Goal: Information Seeking & Learning: Learn about a topic

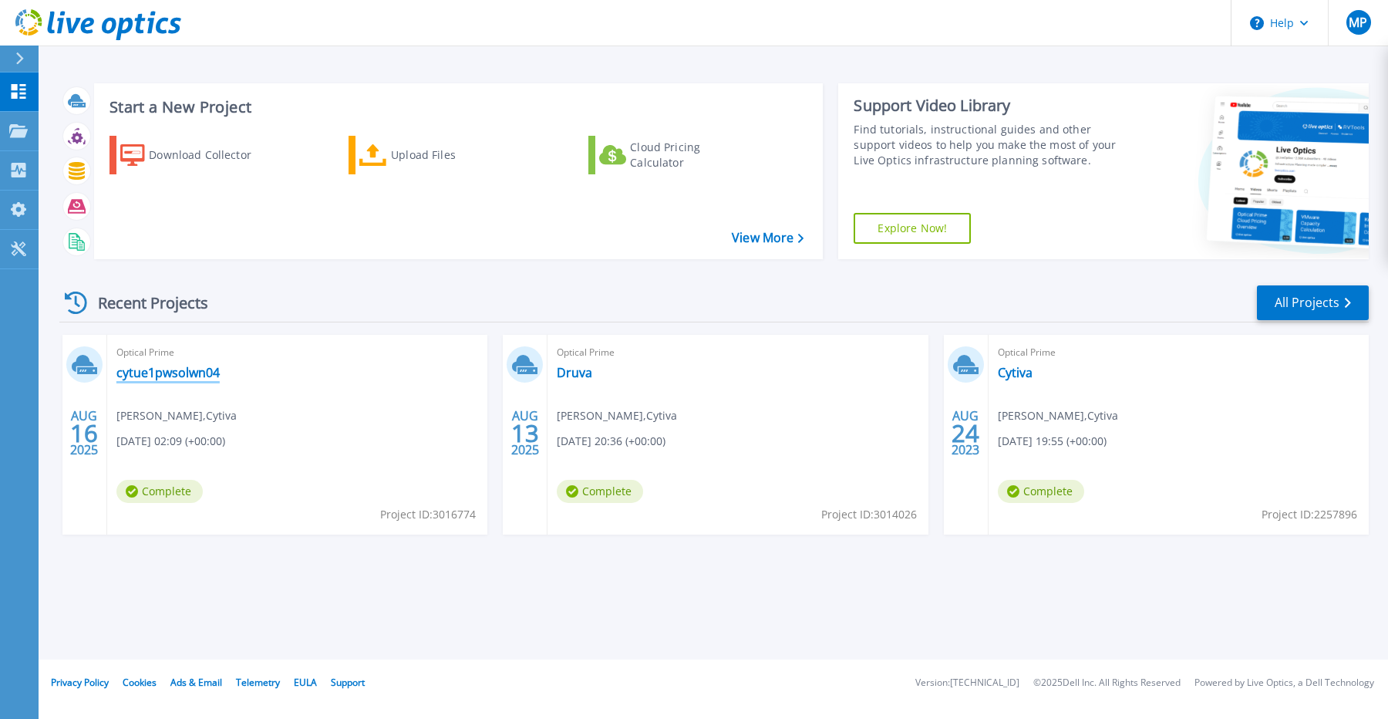
click at [173, 368] on link "cytue1pwsolwn04" at bounding box center [167, 372] width 103 height 15
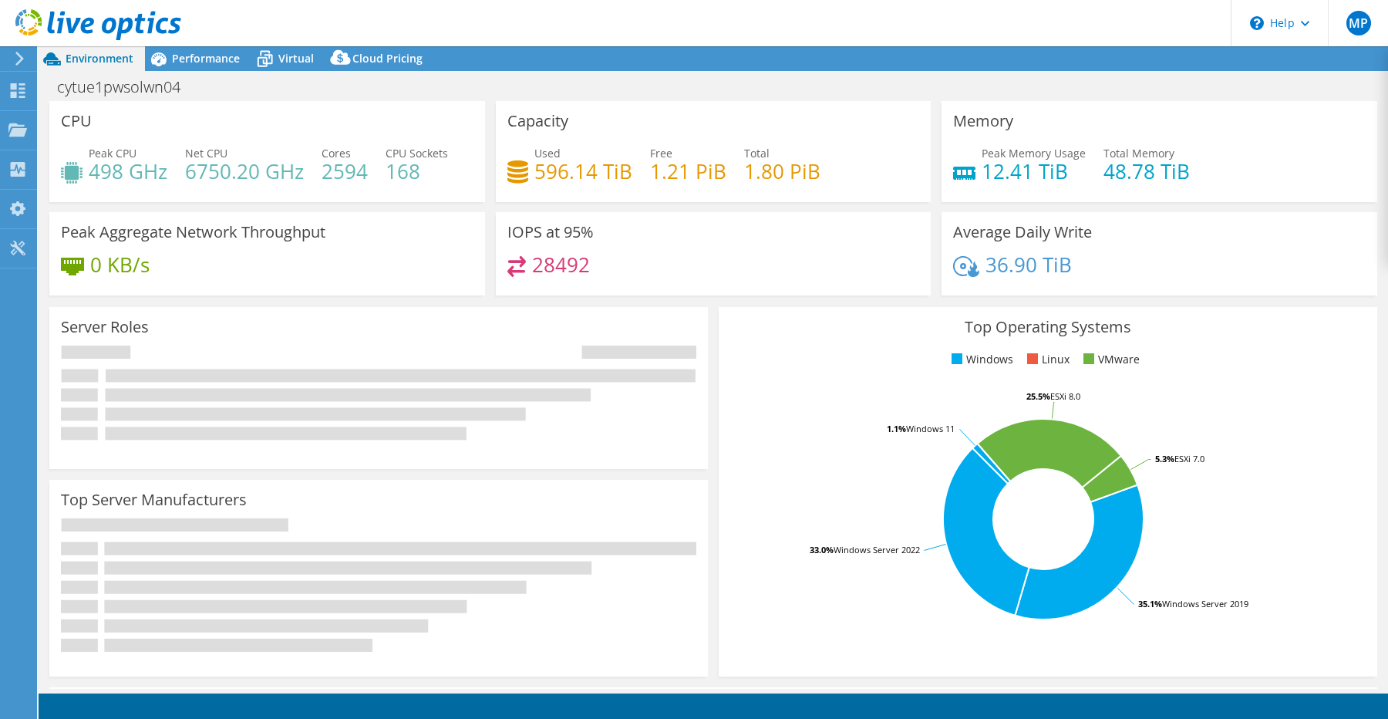
select select "USD"
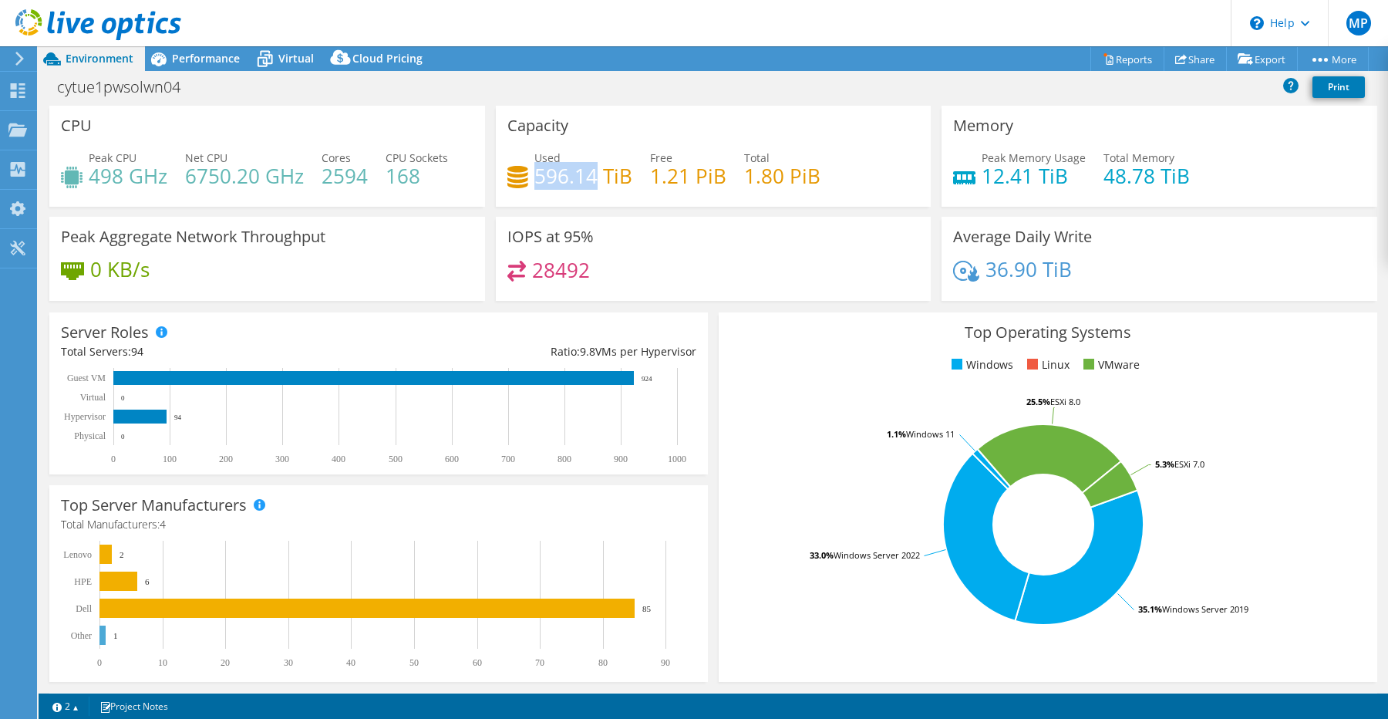
drag, startPoint x: 537, startPoint y: 177, endPoint x: 592, endPoint y: 174, distance: 54.8
click at [592, 174] on h4 "596.14 TiB" at bounding box center [583, 175] width 98 height 17
click at [1112, 57] on link "Reports" at bounding box center [1127, 59] width 74 height 24
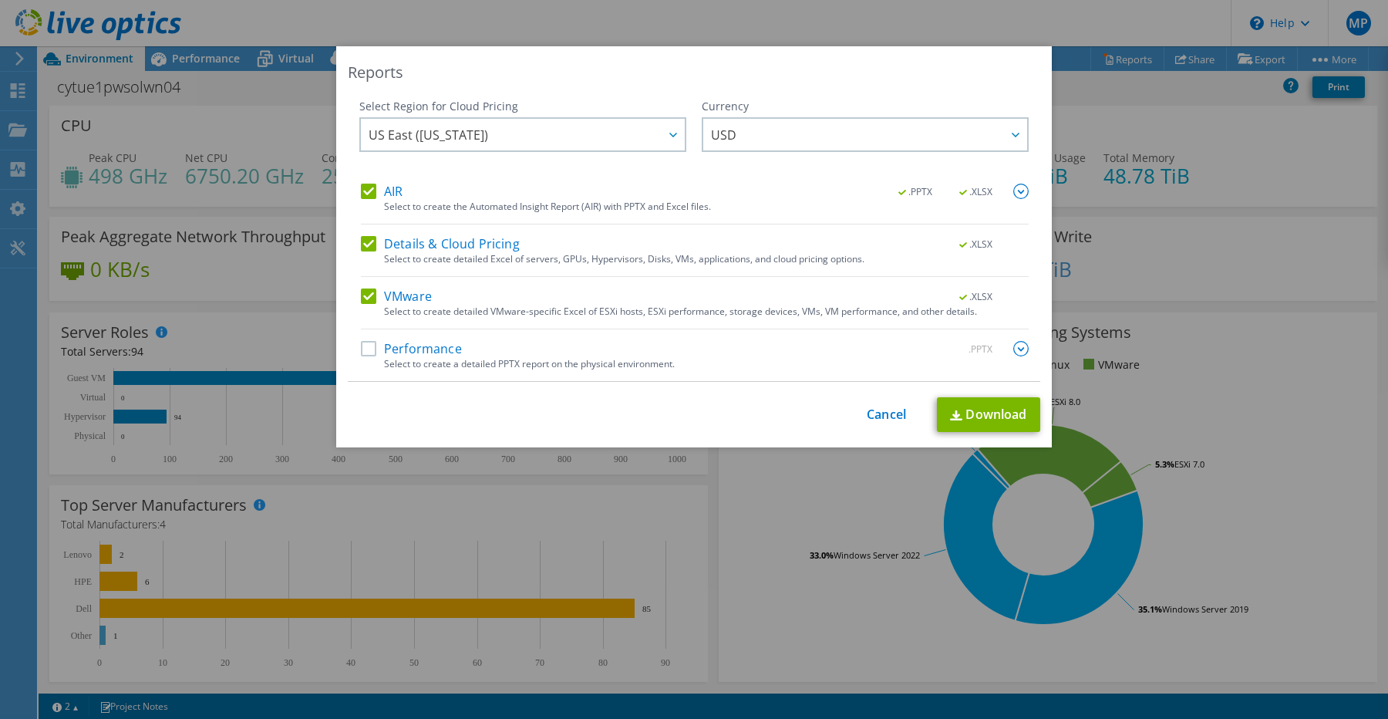
click at [375, 187] on label "AIR" at bounding box center [382, 191] width 42 height 15
click at [0, 0] on input "AIR" at bounding box center [0, 0] width 0 height 0
click at [874, 410] on link "Cancel" at bounding box center [886, 414] width 39 height 15
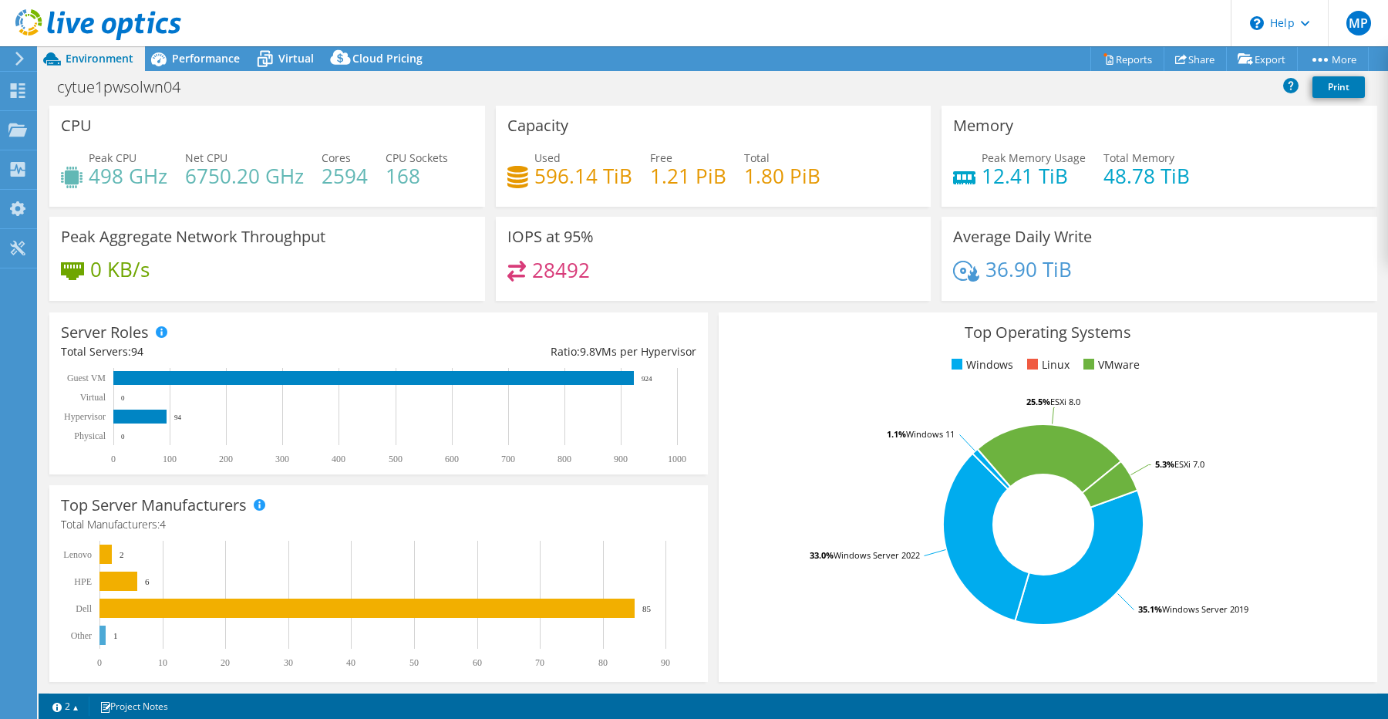
click at [551, 172] on h4 "596.14 TiB" at bounding box center [583, 175] width 98 height 17
click at [546, 189] on div "Used 596.14 TiB Free 1.21 PiB Total 1.80 PiB" at bounding box center [713, 175] width 413 height 50
drag, startPoint x: 539, startPoint y: 176, endPoint x: 631, endPoint y: 173, distance: 91.8
click at [631, 173] on div "Used 596.14 TiB Free 1.21 PiB Total 1.80 PiB" at bounding box center [713, 175] width 413 height 50
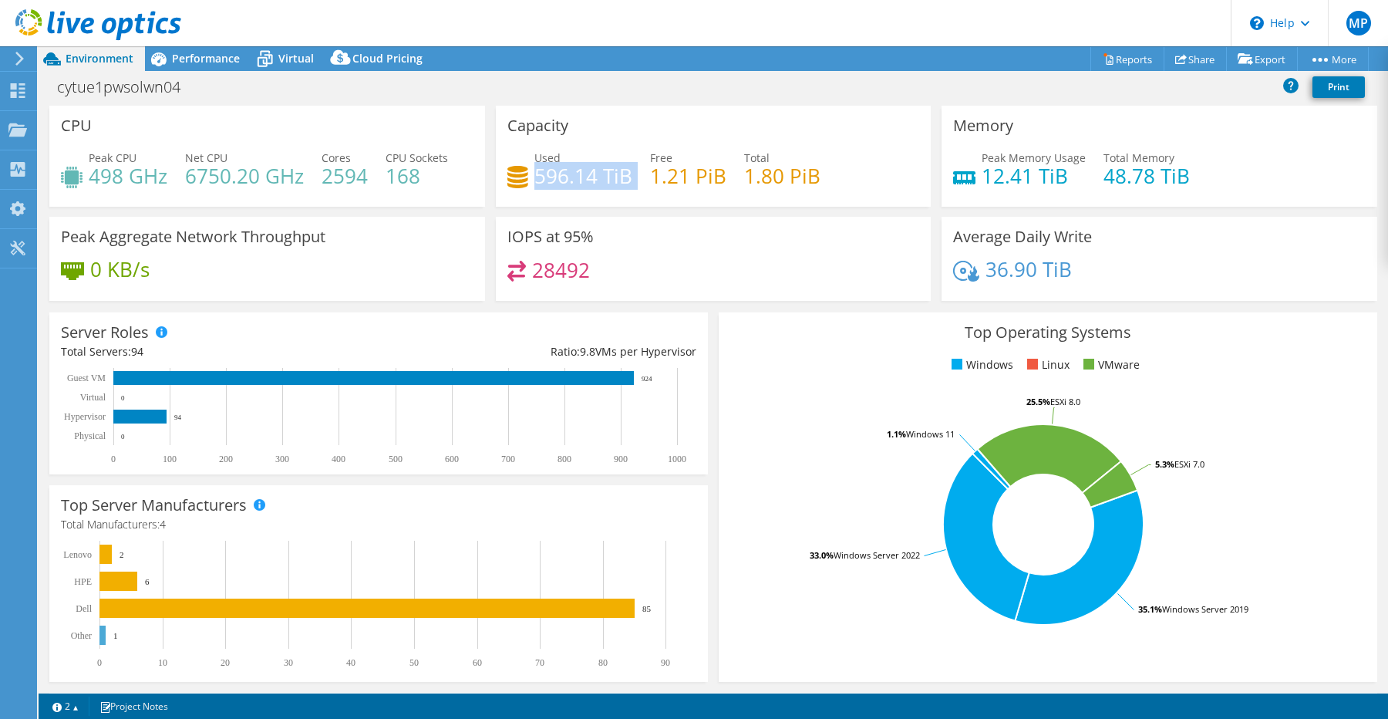
click at [539, 180] on h4 "596.14 TiB" at bounding box center [583, 175] width 98 height 17
click at [557, 178] on h4 "596.14 TiB" at bounding box center [583, 175] width 98 height 17
click at [557, 184] on h4 "596.14 TiB" at bounding box center [583, 175] width 98 height 17
click at [512, 177] on icon at bounding box center [517, 177] width 21 height 22
click at [284, 65] on span "Virtual" at bounding box center [295, 58] width 35 height 15
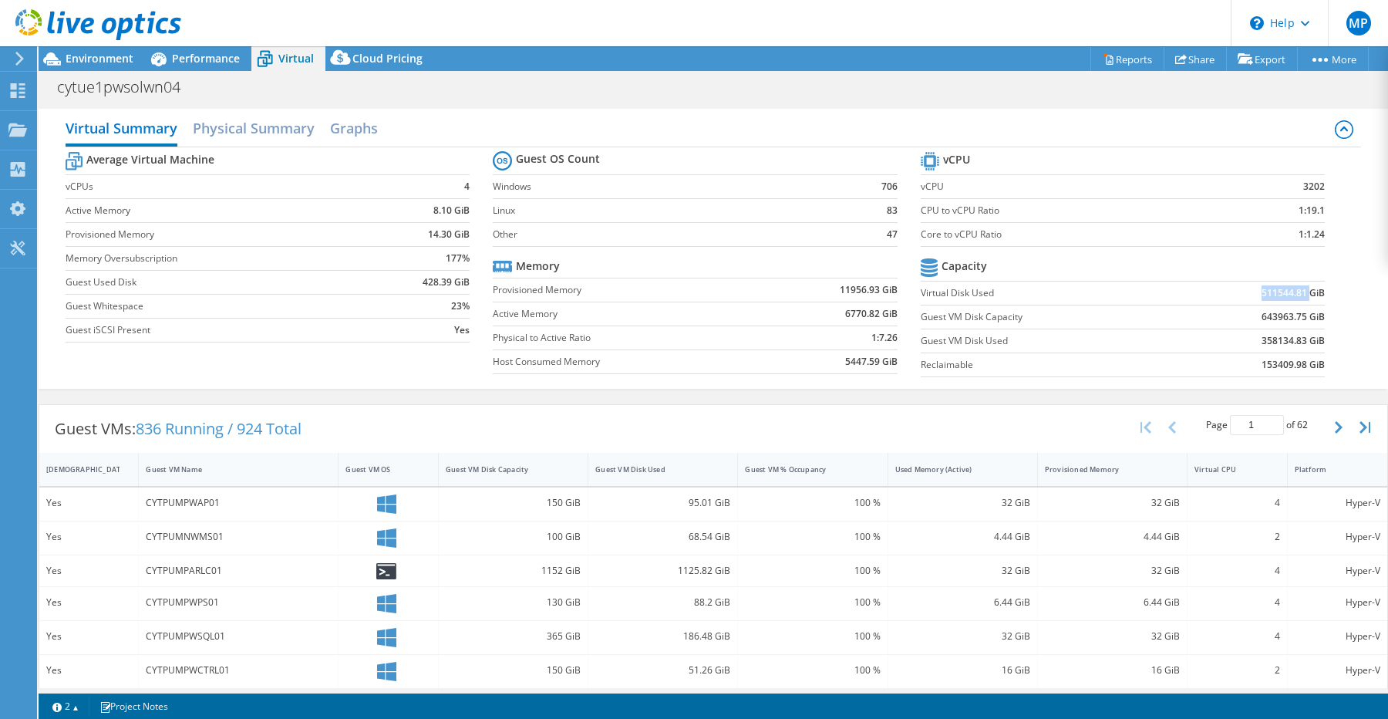
drag, startPoint x: 1258, startPoint y: 289, endPoint x: 1311, endPoint y: 294, distance: 52.6
click at [1311, 294] on td "511544.81 GiB" at bounding box center [1251, 293] width 148 height 24
drag, startPoint x: 1262, startPoint y: 315, endPoint x: 1309, endPoint y: 315, distance: 47.0
click at [1309, 315] on b "643963.75 GiB" at bounding box center [1293, 316] width 63 height 15
click at [67, 61] on span "Environment" at bounding box center [100, 58] width 68 height 15
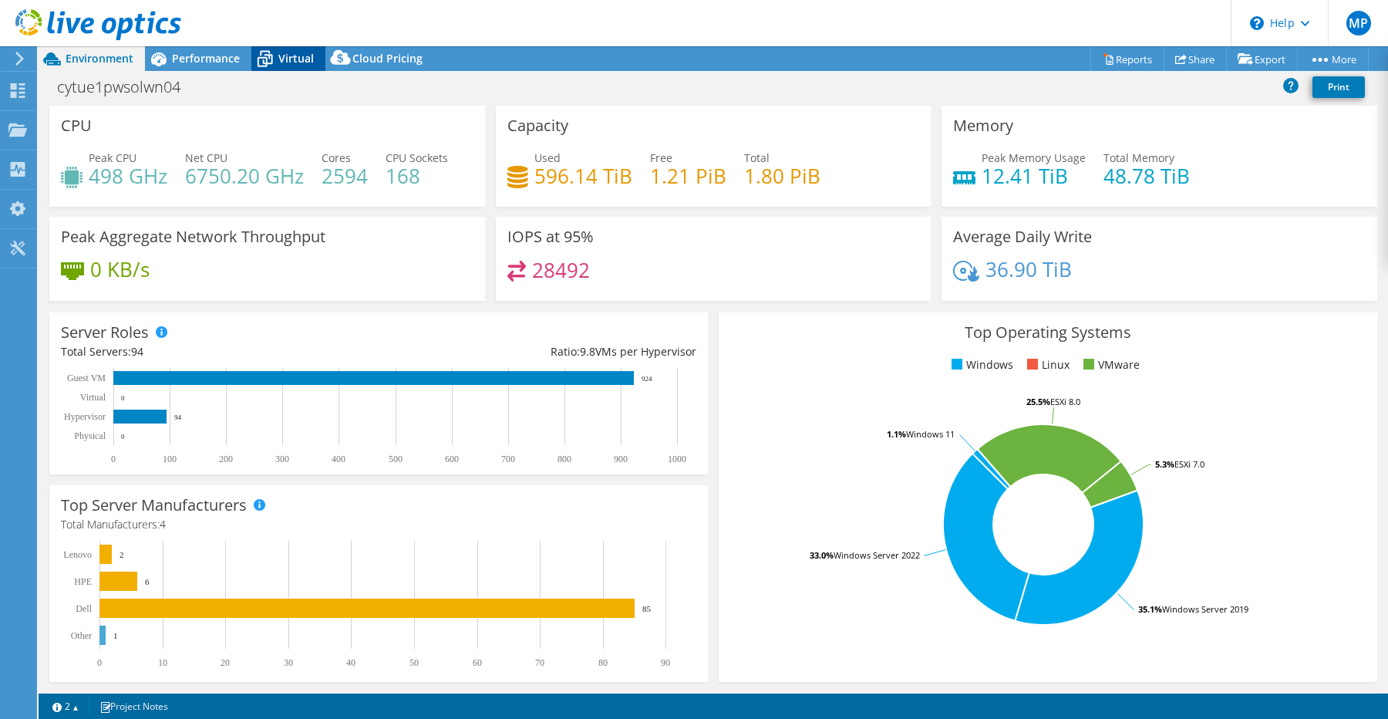
click at [278, 50] on div "Virtual" at bounding box center [288, 58] width 74 height 25
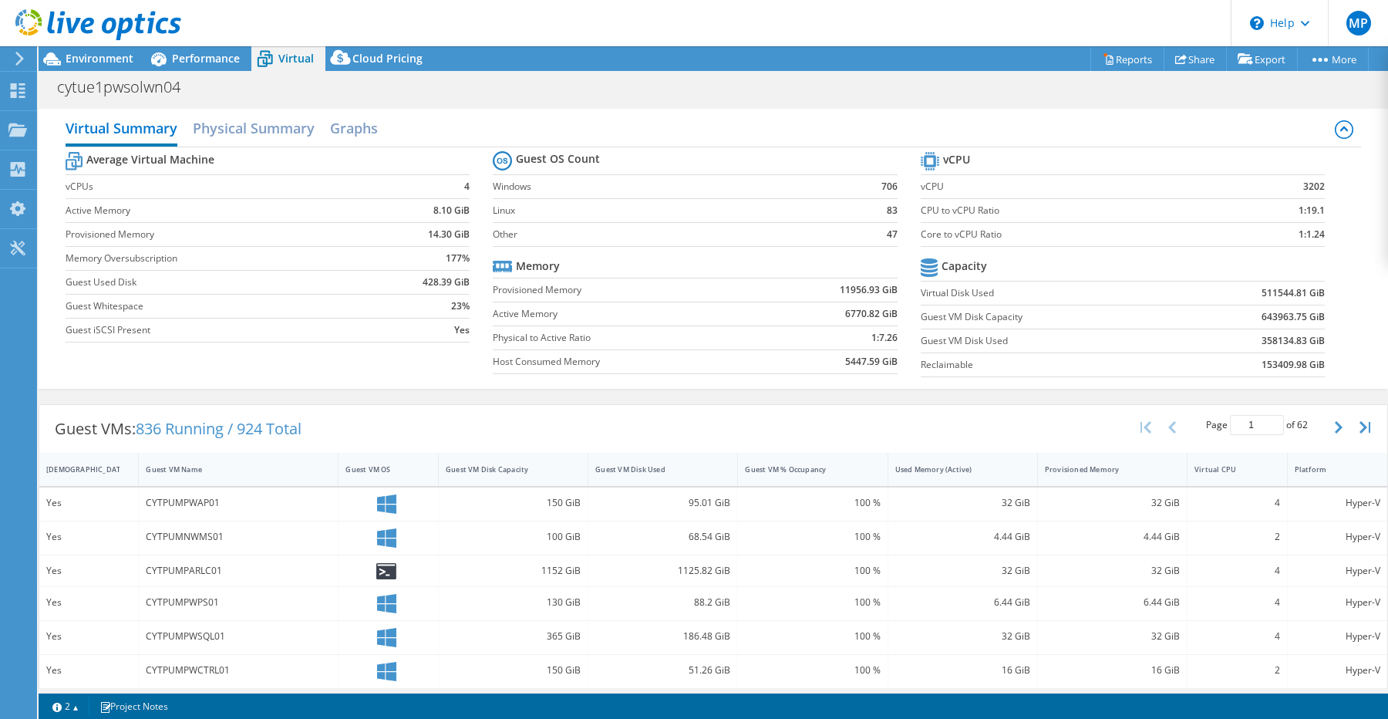
click at [1278, 287] on b "511544.81 GiB" at bounding box center [1293, 292] width 63 height 15
click at [1275, 291] on b "511544.81 GiB" at bounding box center [1293, 292] width 63 height 15
click at [262, 131] on h2 "Physical Summary" at bounding box center [254, 130] width 122 height 34
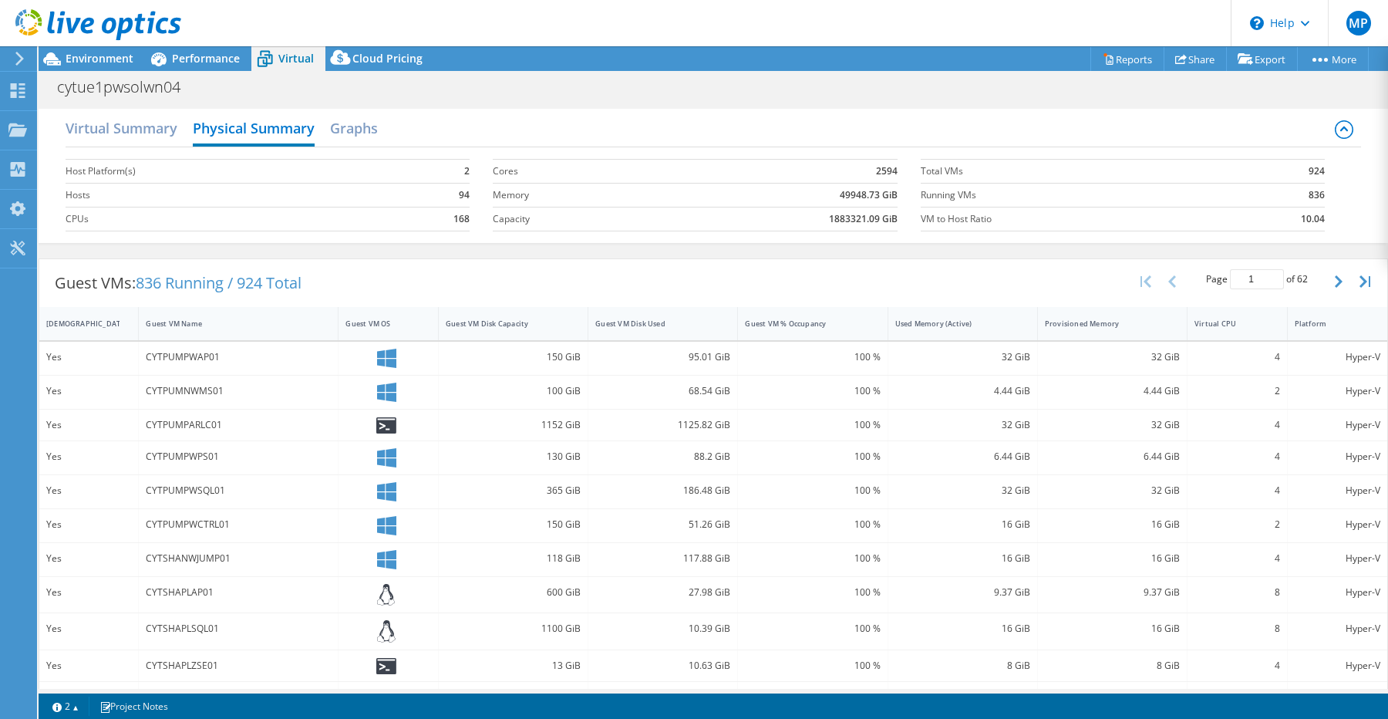
click at [834, 223] on b "1883321.09 GiB" at bounding box center [863, 218] width 69 height 15
click at [161, 132] on h2 "Virtual Summary" at bounding box center [122, 130] width 112 height 34
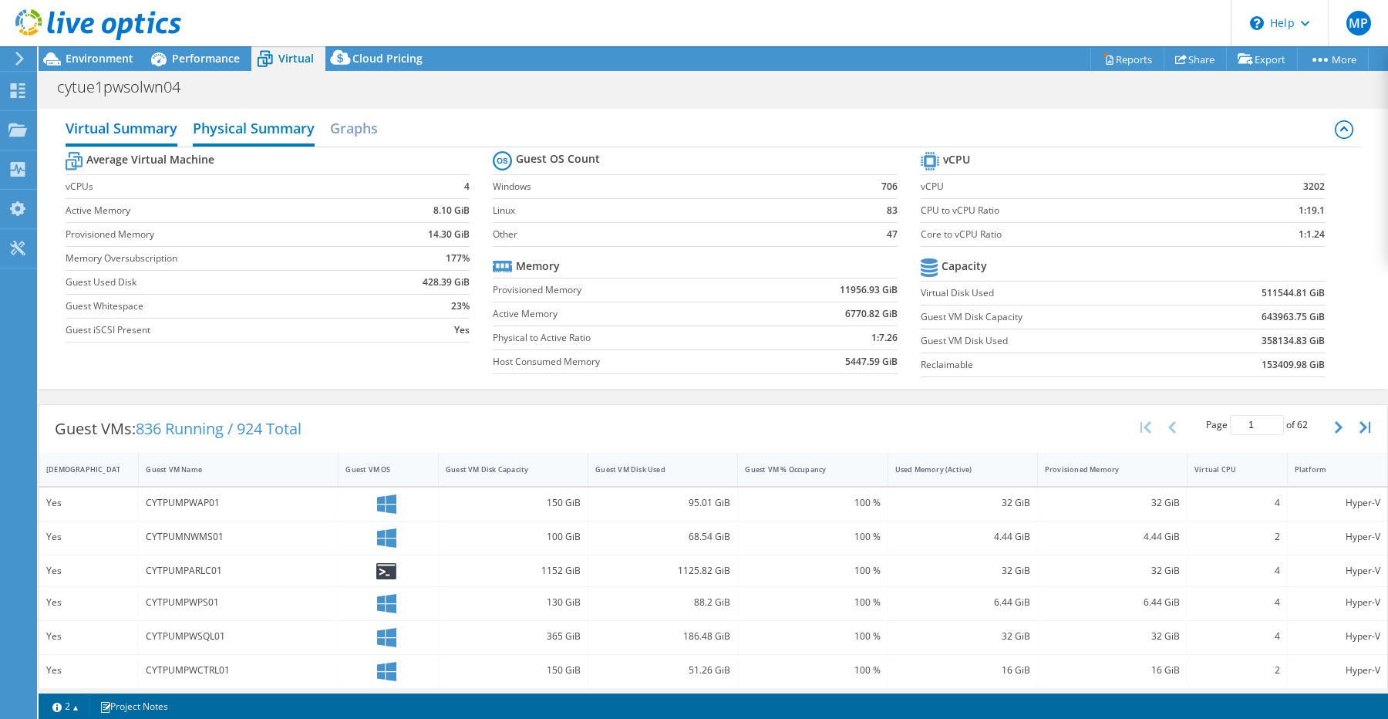
click at [278, 137] on h2 "Physical Summary" at bounding box center [254, 130] width 122 height 34
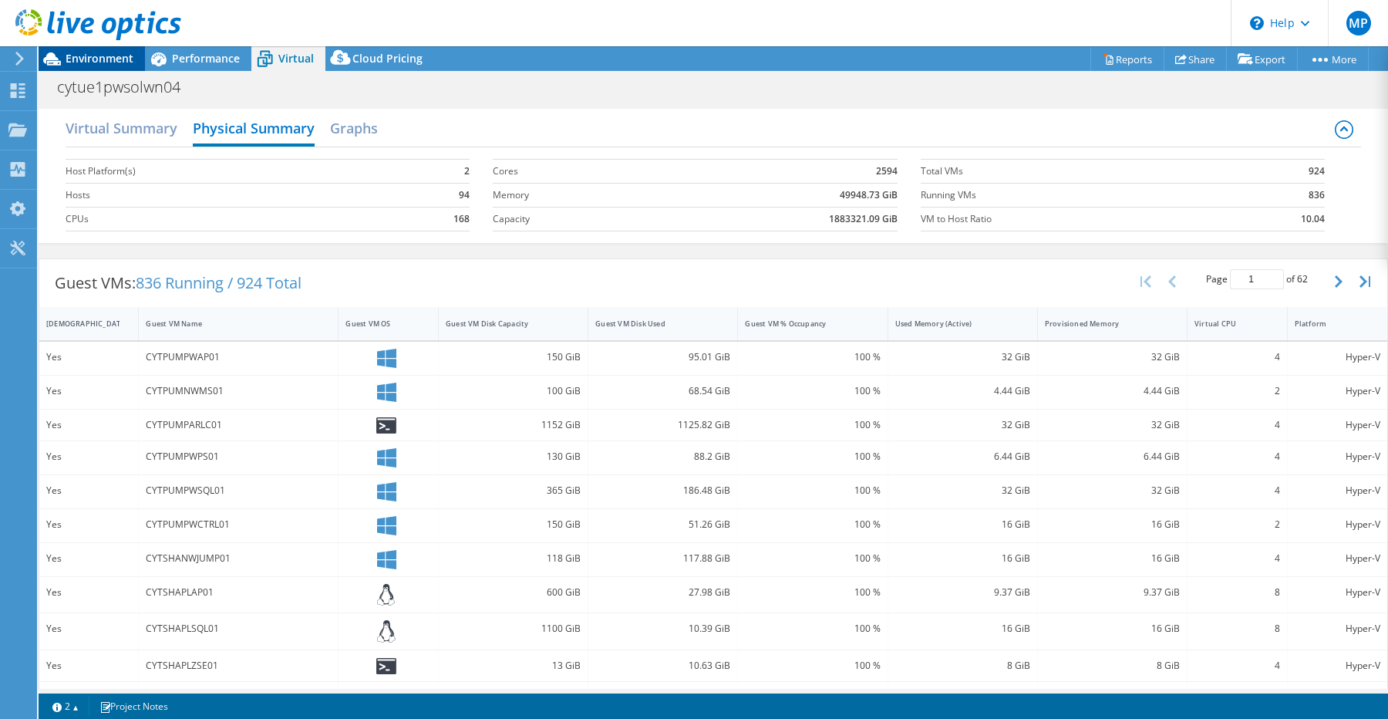
click at [104, 57] on span "Environment" at bounding box center [100, 58] width 68 height 15
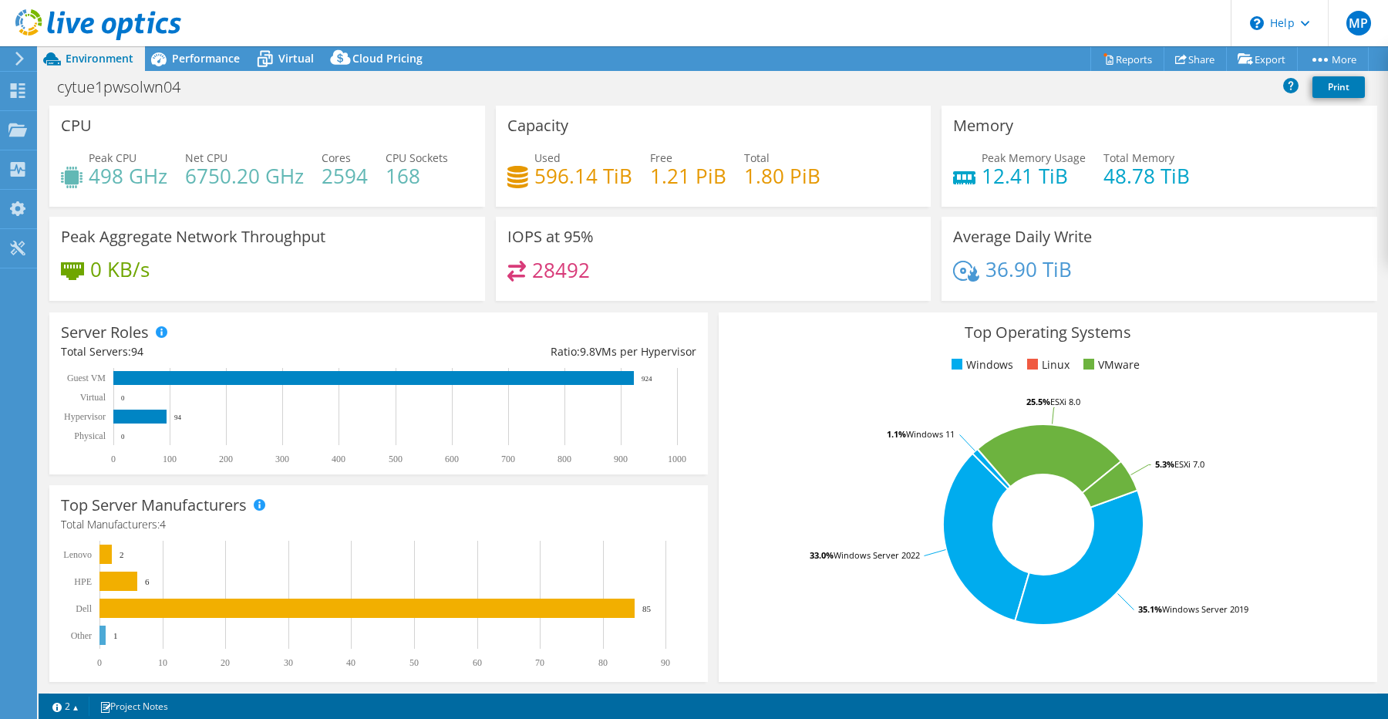
click at [534, 139] on div "Capacity Used 596.14 TiB Free 1.21 PiB Total 1.80 PiB" at bounding box center [714, 156] width 436 height 101
click at [534, 140] on div "Capacity Used 596.14 TiB Free 1.21 PiB Total 1.80 PiB" at bounding box center [714, 156] width 436 height 101
click at [282, 52] on span "Virtual" at bounding box center [295, 58] width 35 height 15
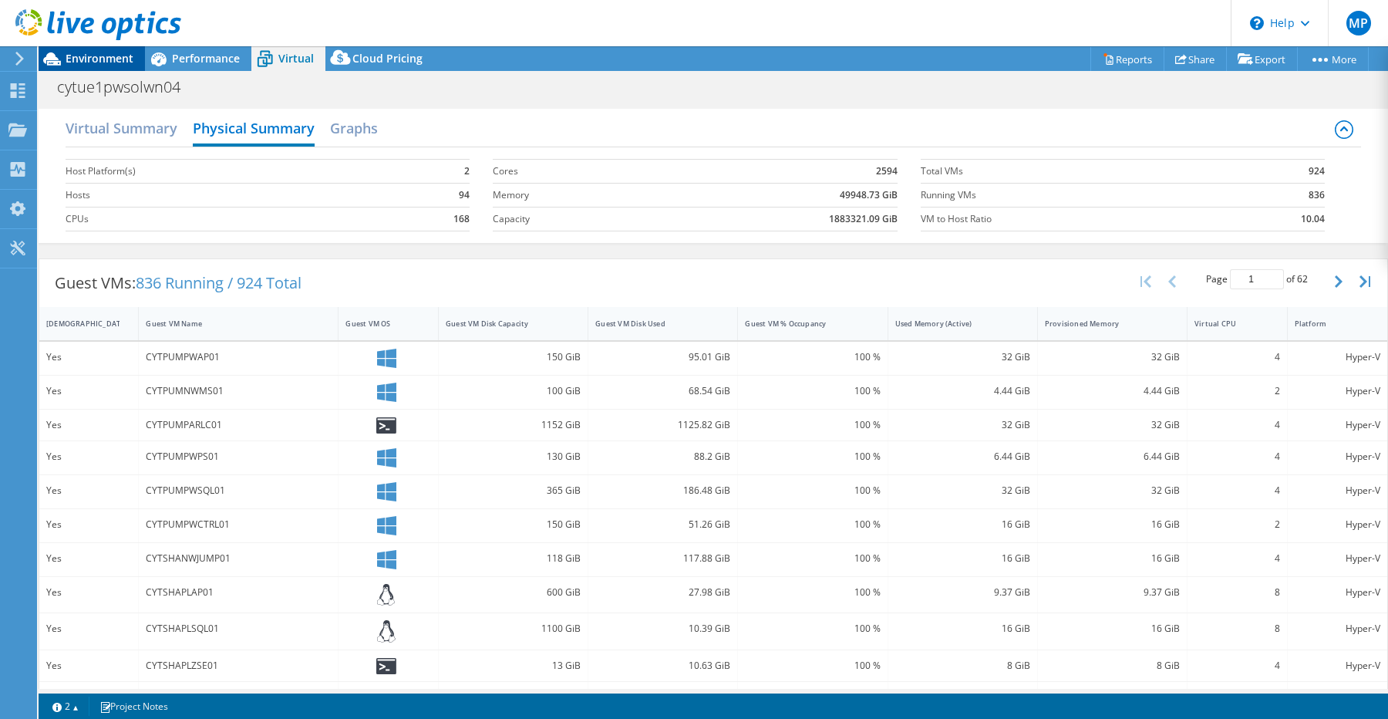
click at [102, 67] on div "Environment" at bounding box center [92, 58] width 106 height 25
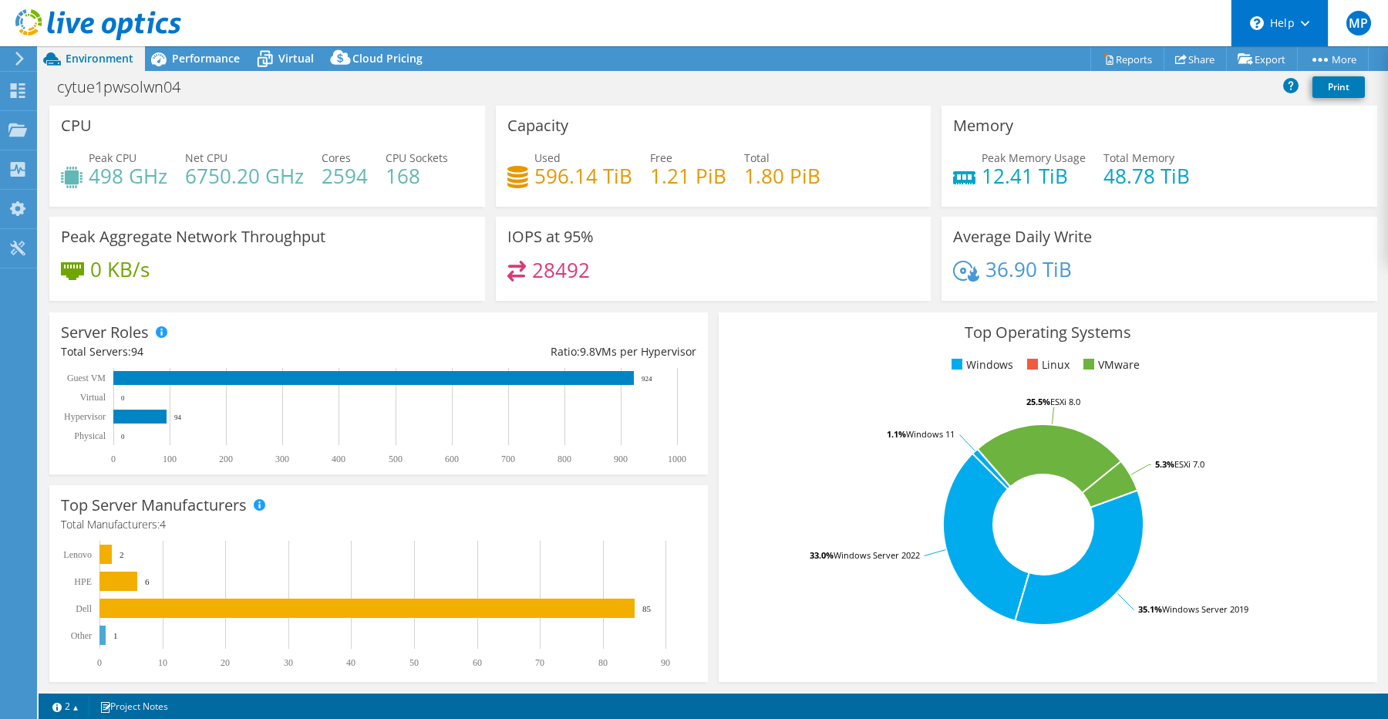
click at [1289, 21] on div "\n Help" at bounding box center [1279, 23] width 97 height 46
